Goal: Check status: Check status

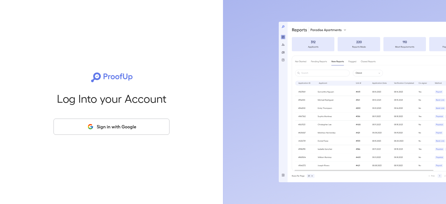
click at [82, 120] on button "Sign in with Google" at bounding box center [112, 126] width 116 height 16
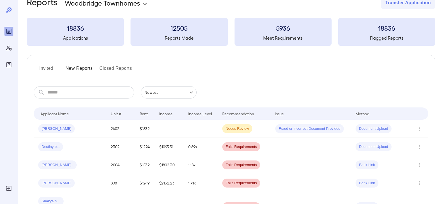
scroll to position [28, 0]
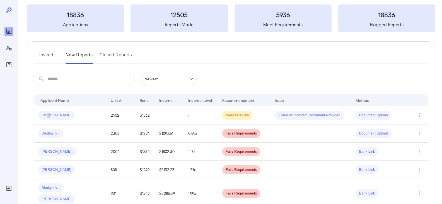
click at [48, 114] on span "[PERSON_NAME]" at bounding box center [56, 115] width 37 height 5
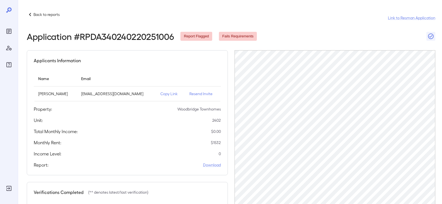
click at [39, 16] on p "Back to reports" at bounding box center [46, 15] width 26 height 6
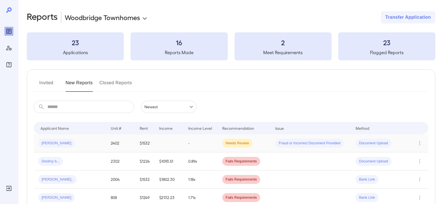
click at [46, 145] on span "[PERSON_NAME]" at bounding box center [56, 142] width 37 height 5
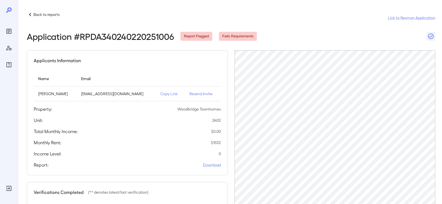
drag, startPoint x: 46, startPoint y: 145, endPoint x: 174, endPoint y: 66, distance: 150.1
click at [174, 66] on div "Applicants Information Name Email [PERSON_NAME] [EMAIL_ADDRESS][DOMAIN_NAME] Co…" at bounding box center [127, 112] width 201 height 125
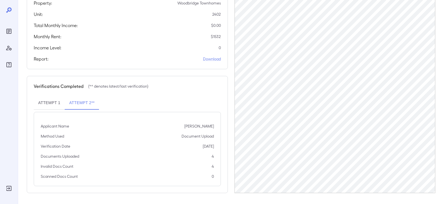
scroll to position [106, 0]
click at [56, 103] on button "Attempt 1" at bounding box center [49, 102] width 31 height 13
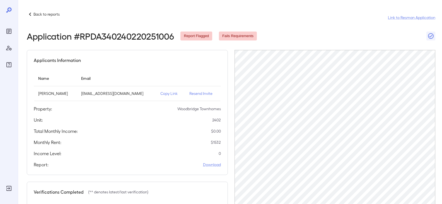
scroll to position [0, 0]
click at [51, 15] on p "Back to reports" at bounding box center [46, 15] width 26 height 6
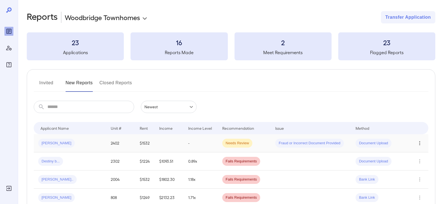
click at [421, 145] on icon "Row Actions" at bounding box center [419, 143] width 6 height 7
click at [372, 97] on div at bounding box center [221, 102] width 442 height 204
click at [278, 51] on h5 "Meet Requirements" at bounding box center [282, 52] width 97 height 7
click at [283, 53] on h5 "Meet Requirements" at bounding box center [282, 52] width 97 height 7
click at [285, 35] on div "2 Meet Requirements" at bounding box center [282, 46] width 97 height 28
